Goal: Task Accomplishment & Management: Understand process/instructions

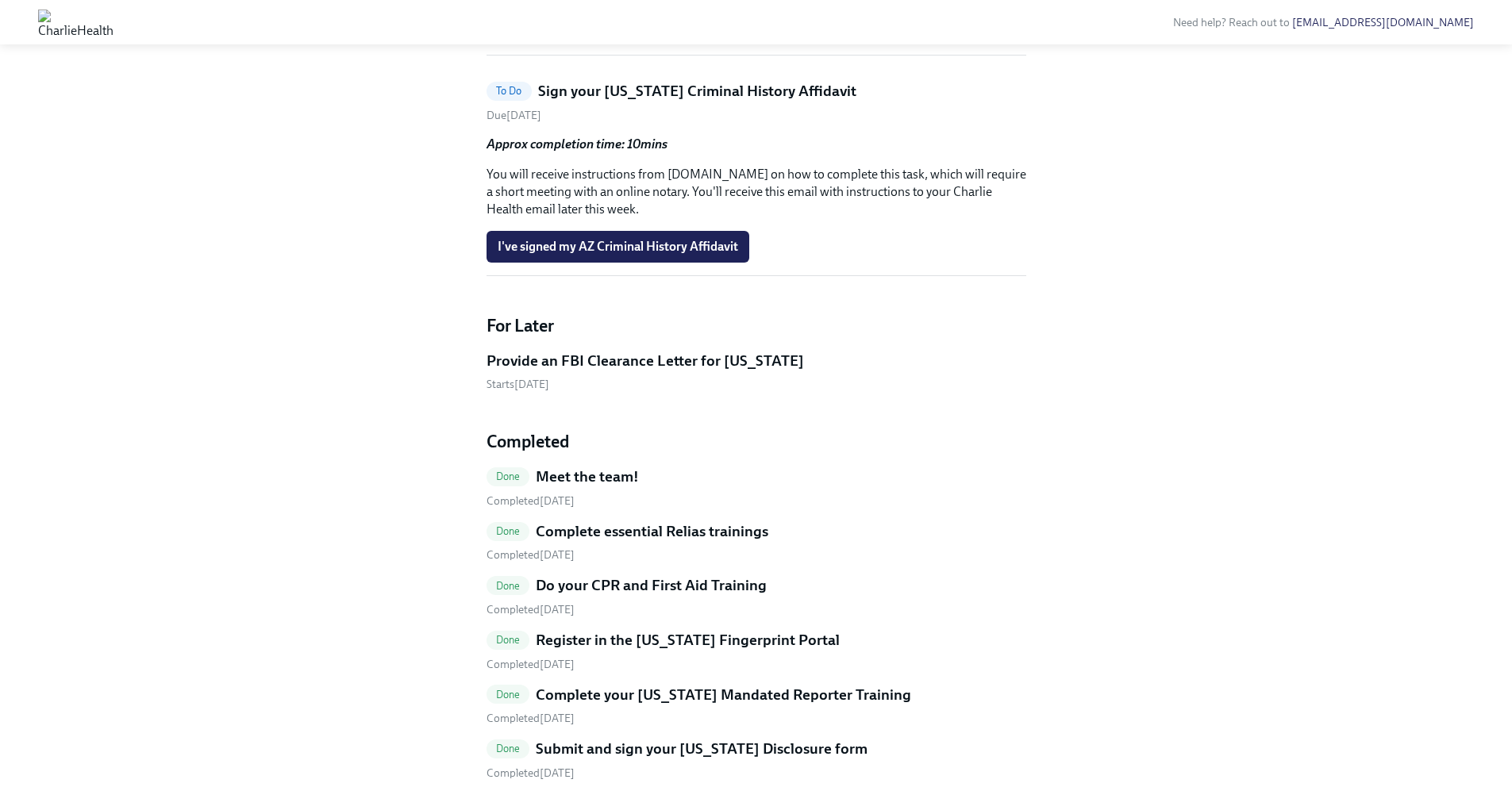
scroll to position [542, 0]
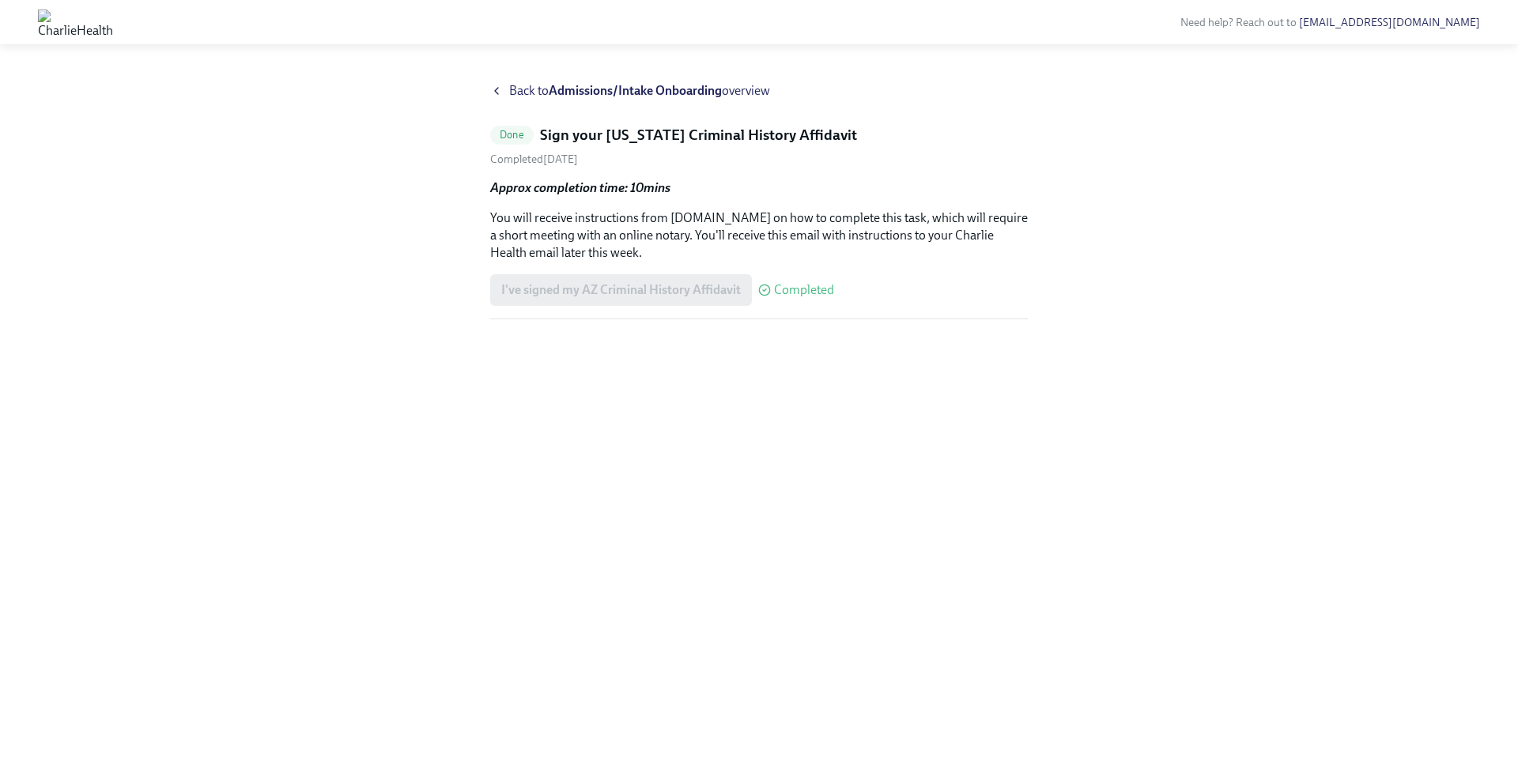
click at [113, 25] on img at bounding box center [75, 21] width 75 height 25
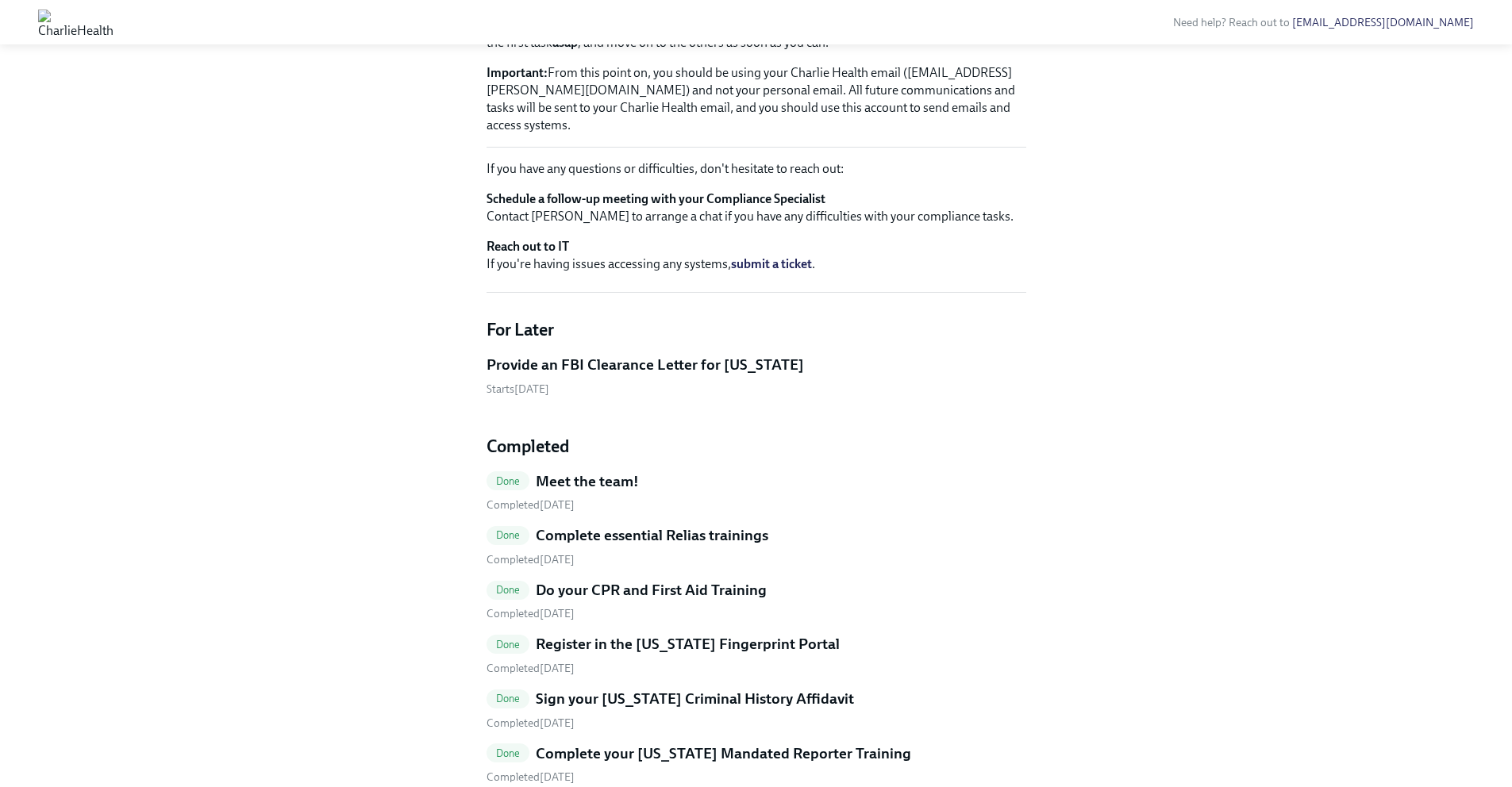
scroll to position [711, 0]
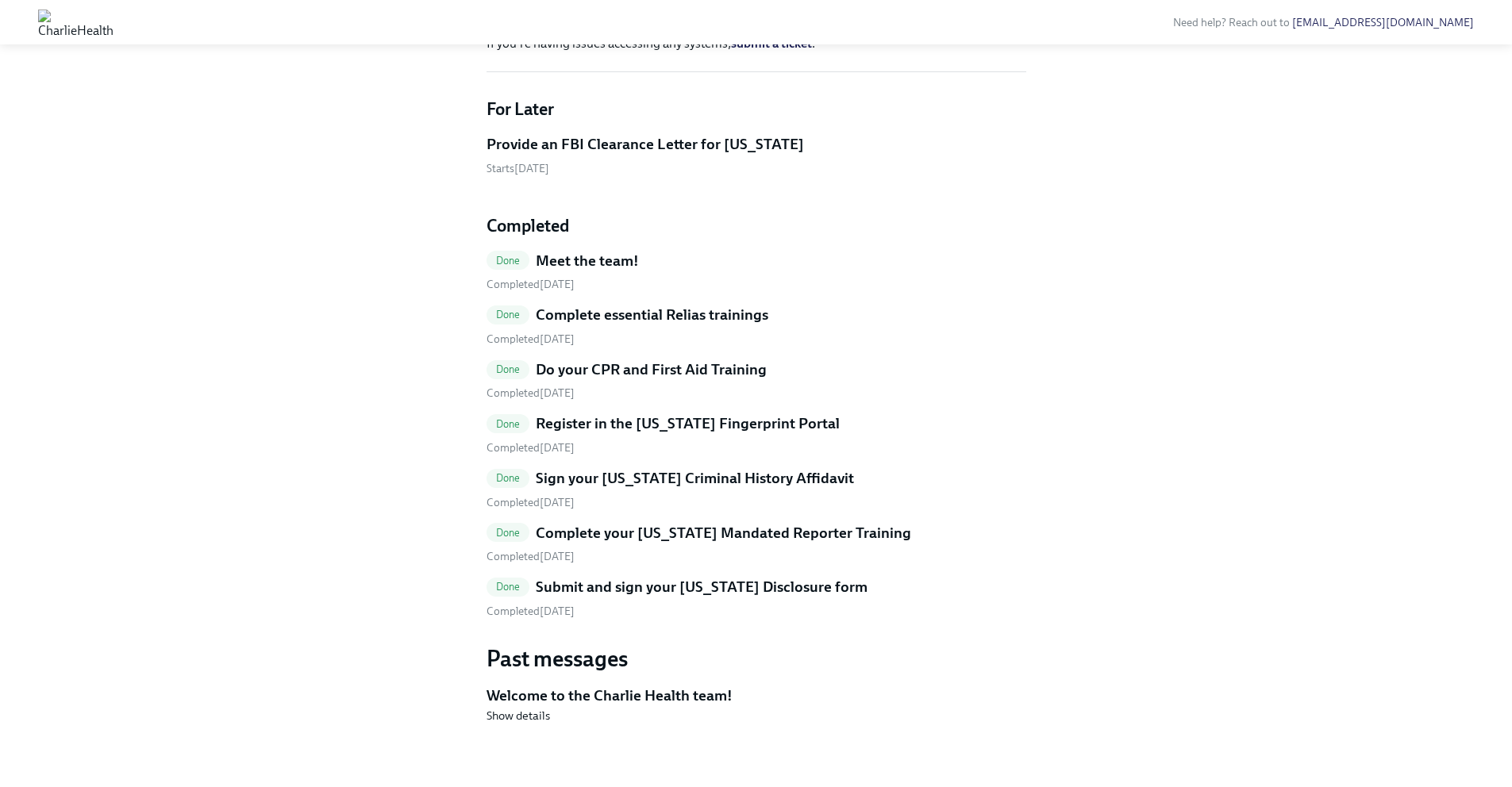
click at [665, 334] on div "Completed August 15th" at bounding box center [756, 339] width 539 height 15
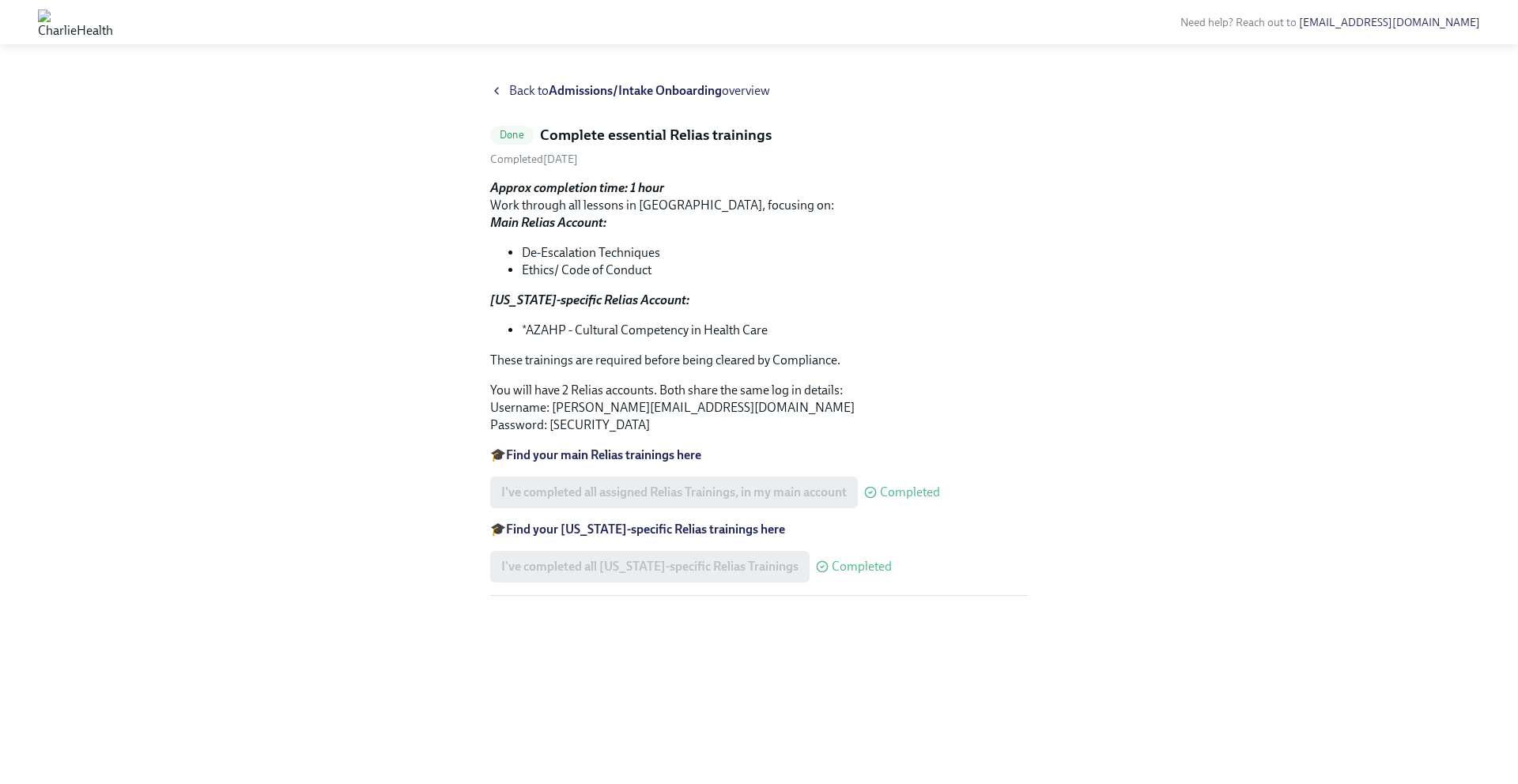
click at [579, 332] on li "*AZAHP - Cultural Competency in Health Care" at bounding box center [774, 330] width 506 height 18
click at [687, 531] on strong "Find your Arizona-specific Relias trainings here" at bounding box center [645, 529] width 279 height 15
